Goal: Navigation & Orientation: Understand site structure

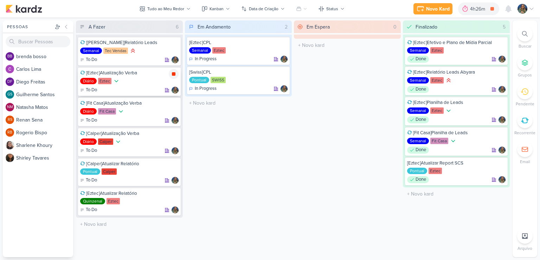
click at [177, 73] on div at bounding box center [174, 74] width 10 height 10
click at [173, 104] on icon at bounding box center [174, 104] width 4 height 4
click at [175, 102] on icon at bounding box center [174, 104] width 4 height 4
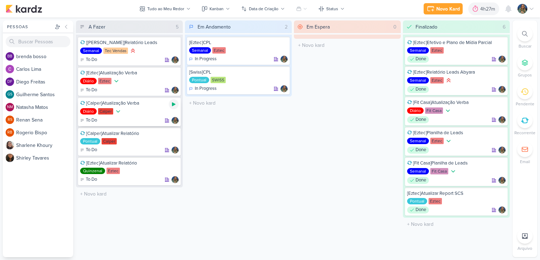
click at [174, 104] on icon at bounding box center [174, 104] width 6 height 6
click at [173, 104] on icon at bounding box center [174, 104] width 4 height 4
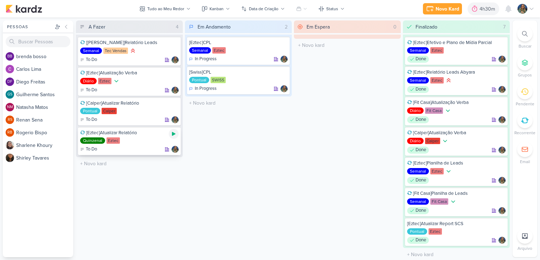
click at [173, 131] on icon at bounding box center [174, 134] width 6 height 6
